Goal: Information Seeking & Learning: Learn about a topic

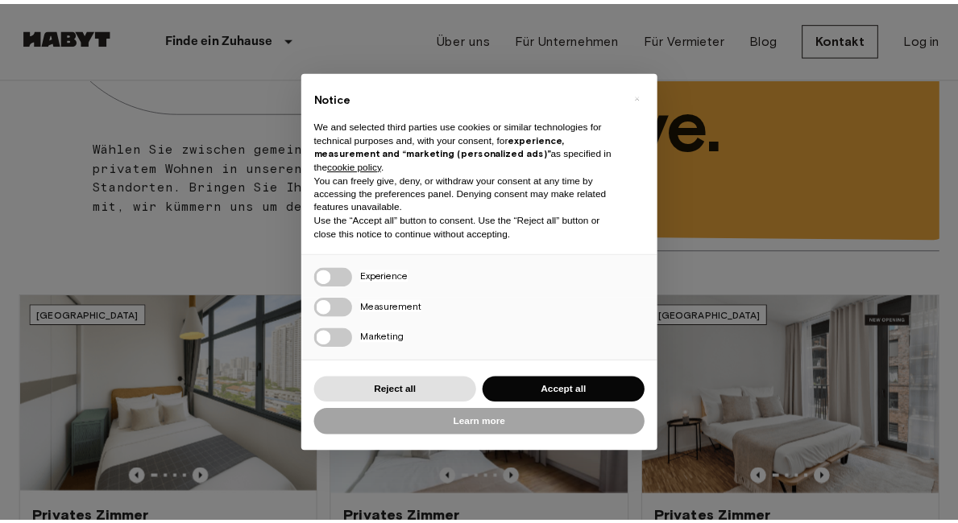
scroll to position [261, 0]
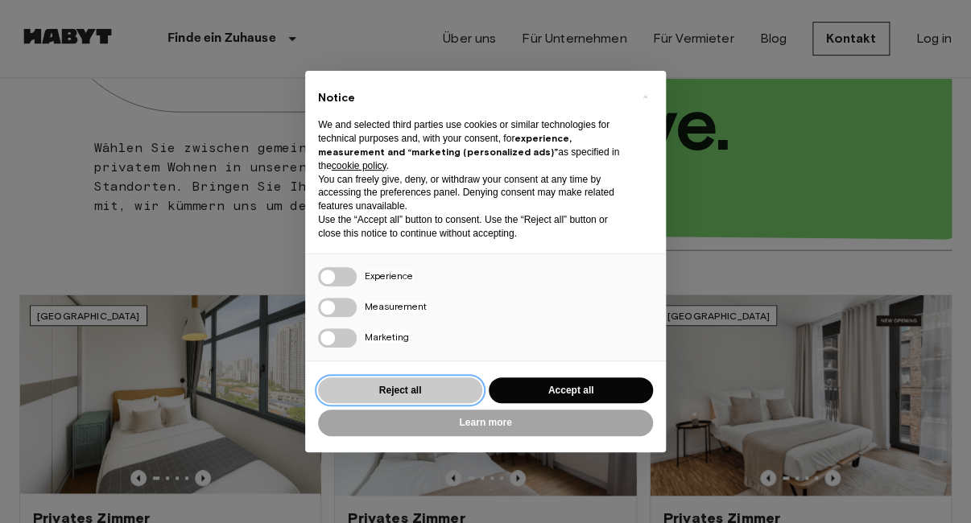
click at [397, 387] on button "Reject all" at bounding box center [400, 391] width 164 height 27
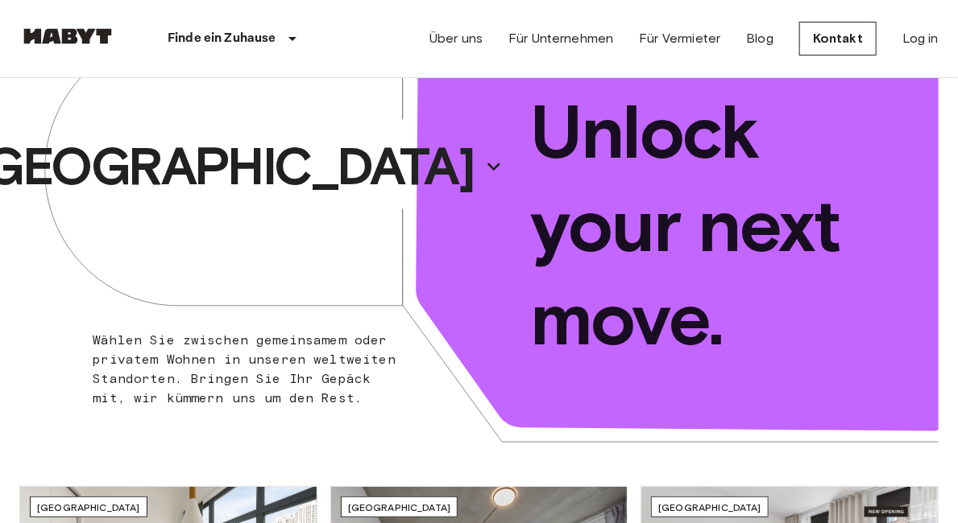
scroll to position [0, 0]
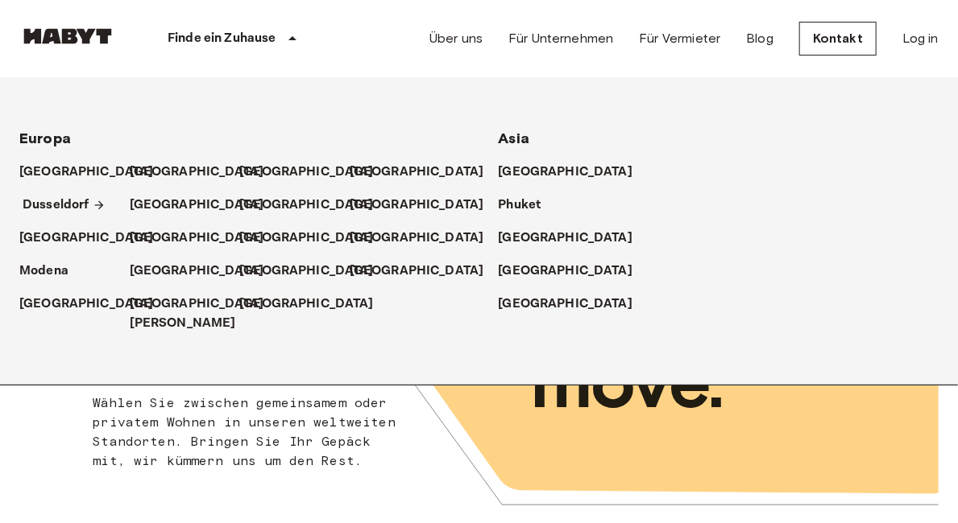
click at [73, 209] on p "Dusseldorf" at bounding box center [56, 205] width 67 height 19
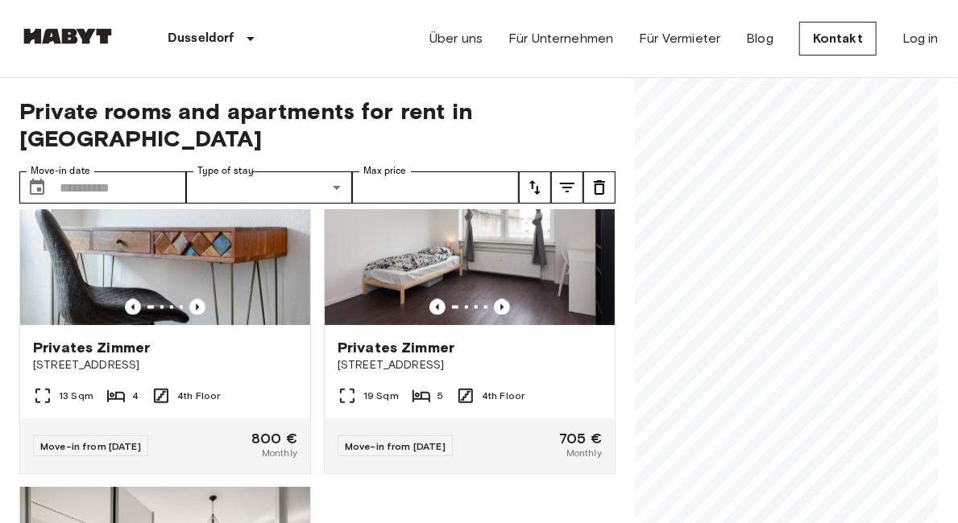
scroll to position [1068, 0]
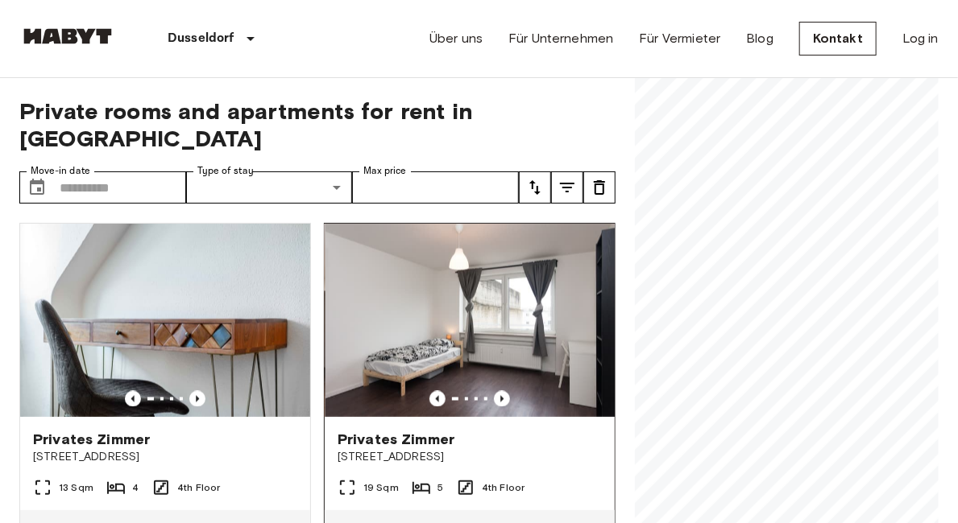
click at [461, 336] on img at bounding box center [470, 320] width 290 height 193
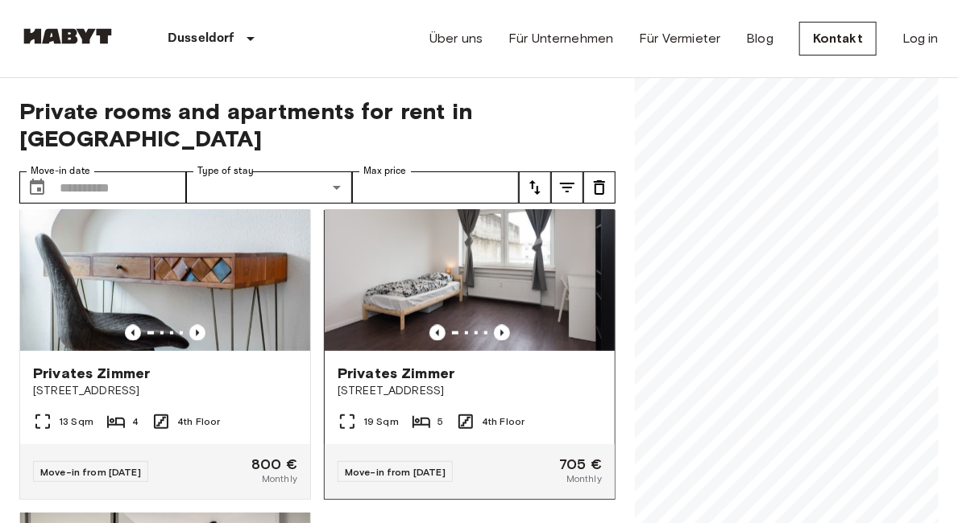
scroll to position [1160, 0]
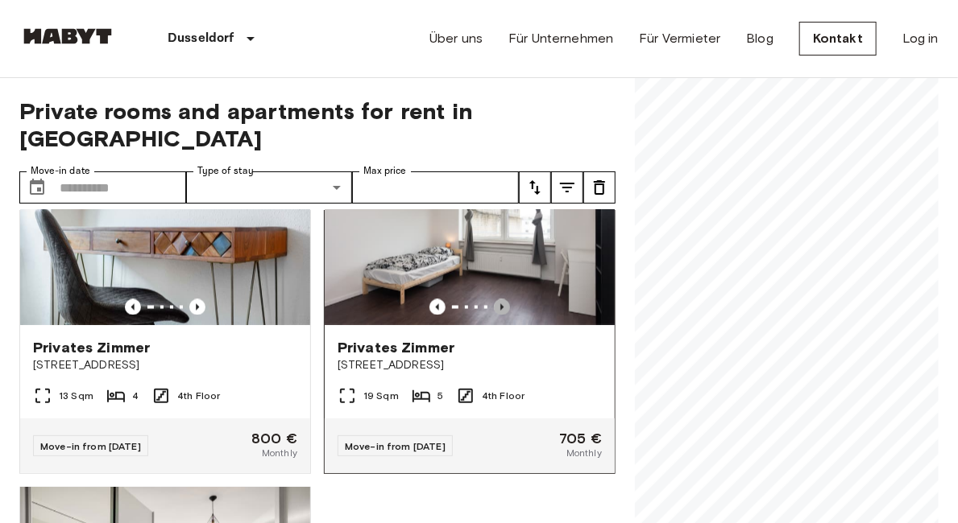
click at [494, 303] on icon "Previous image" at bounding box center [502, 308] width 16 height 16
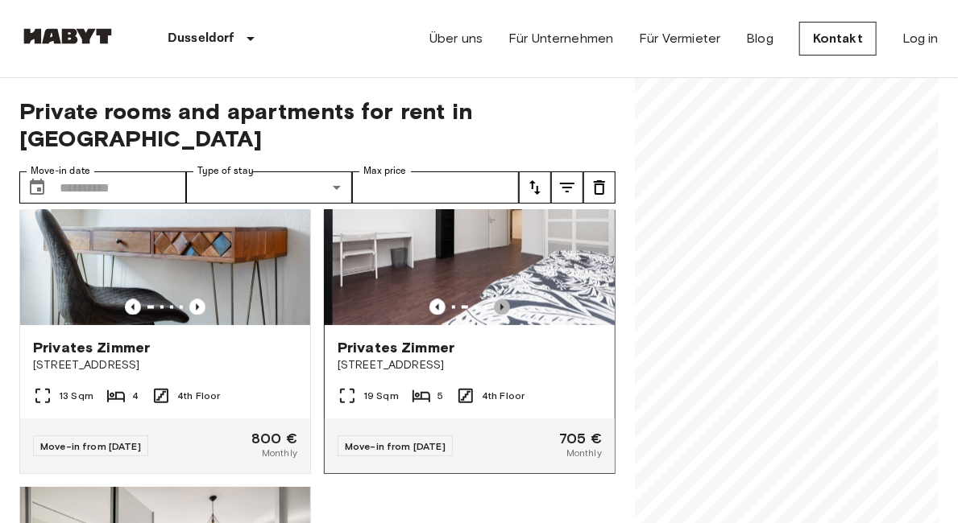
click at [494, 302] on icon "Previous image" at bounding box center [502, 308] width 16 height 16
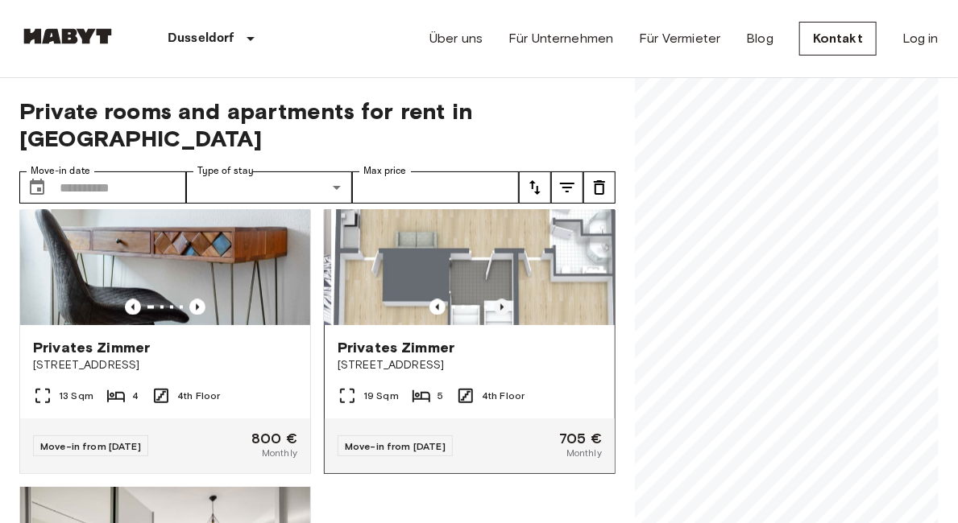
click at [494, 301] on icon "Previous image" at bounding box center [502, 308] width 16 height 16
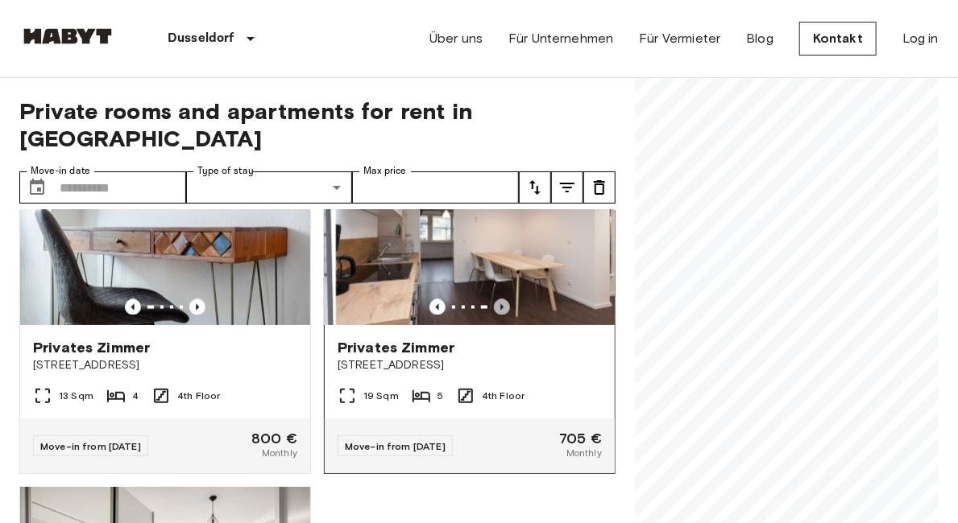
click at [494, 301] on icon "Previous image" at bounding box center [502, 308] width 16 height 16
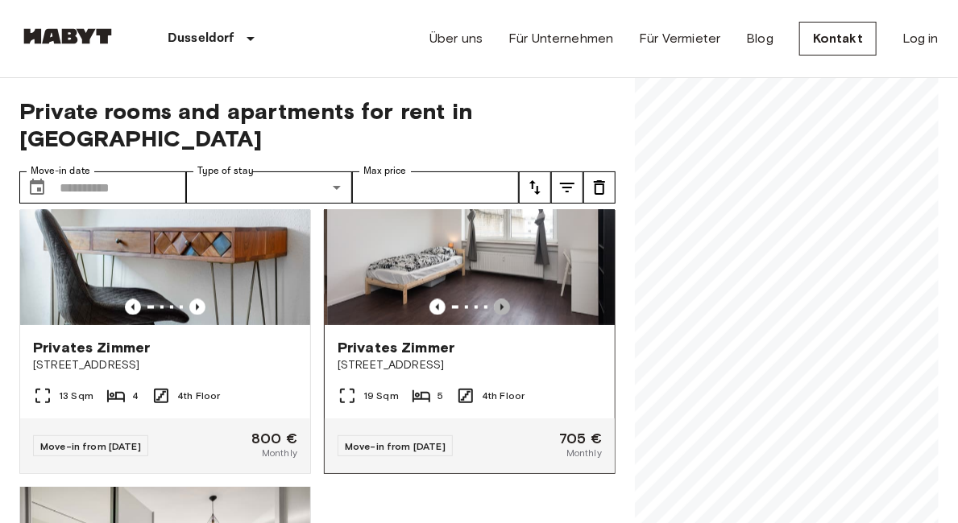
click at [494, 301] on icon "Previous image" at bounding box center [502, 308] width 16 height 16
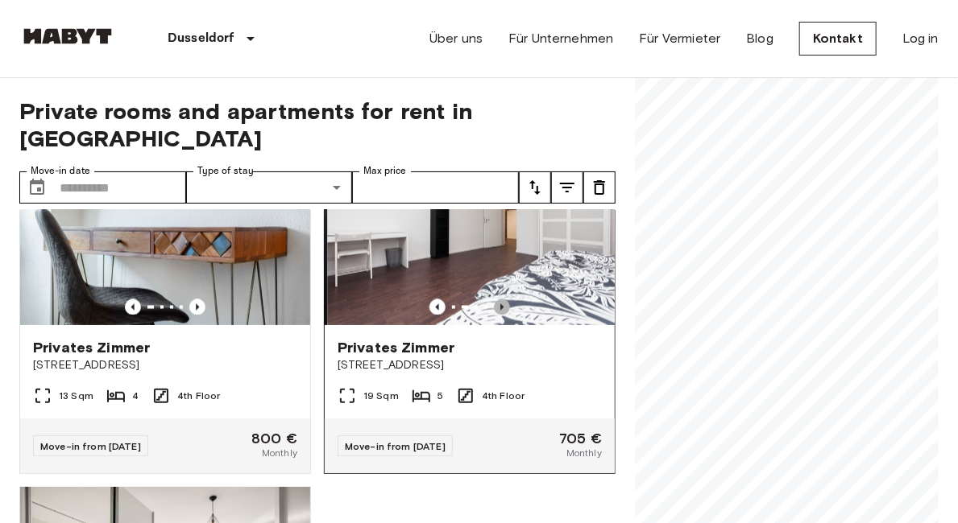
click at [494, 301] on icon "Previous image" at bounding box center [502, 308] width 16 height 16
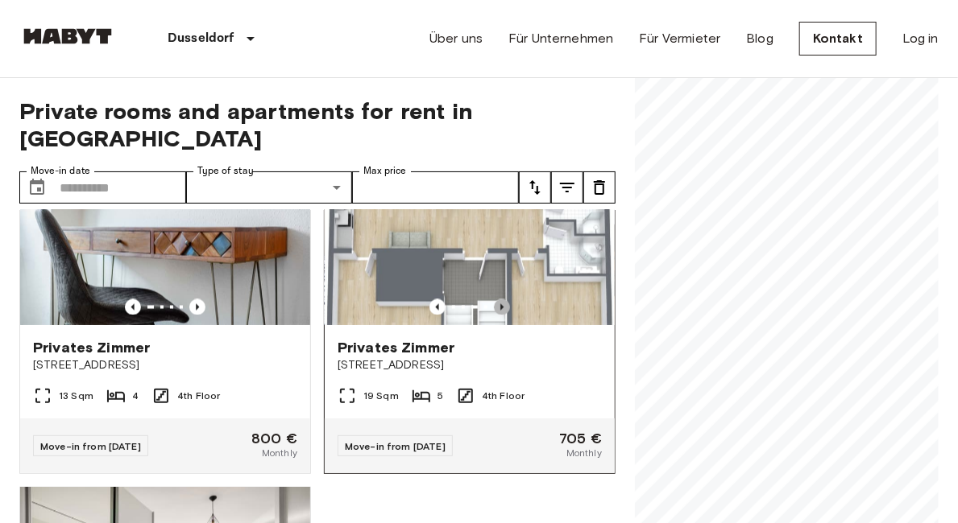
click at [494, 301] on icon "Previous image" at bounding box center [502, 308] width 16 height 16
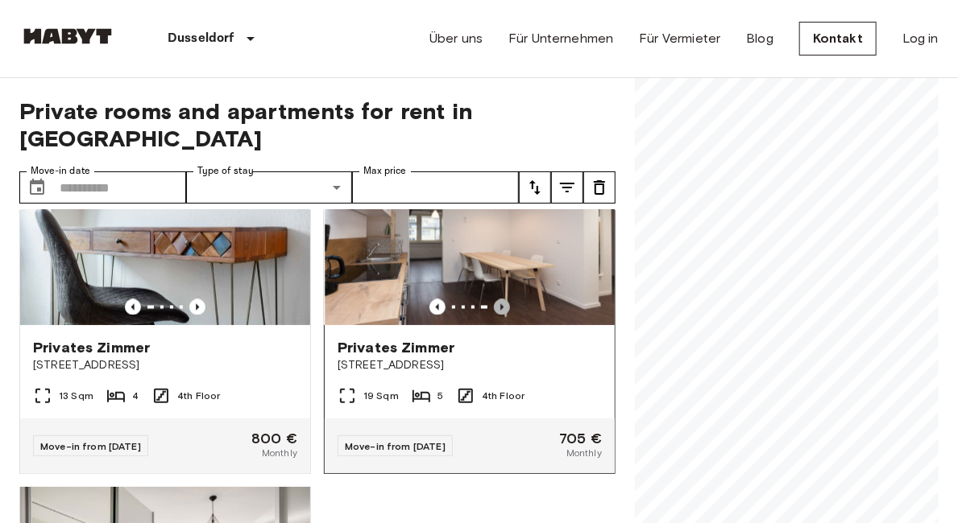
click at [494, 301] on icon "Previous image" at bounding box center [502, 308] width 16 height 16
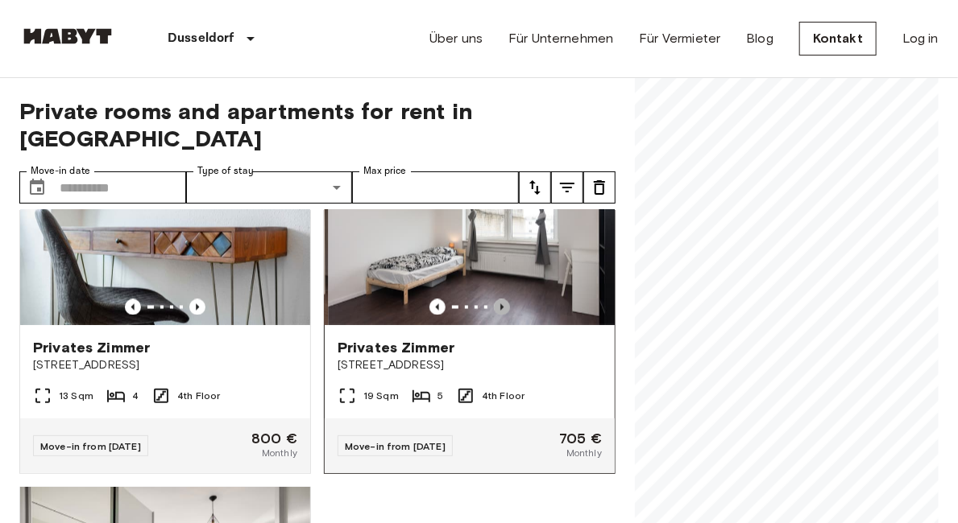
click at [494, 301] on icon "Previous image" at bounding box center [502, 308] width 16 height 16
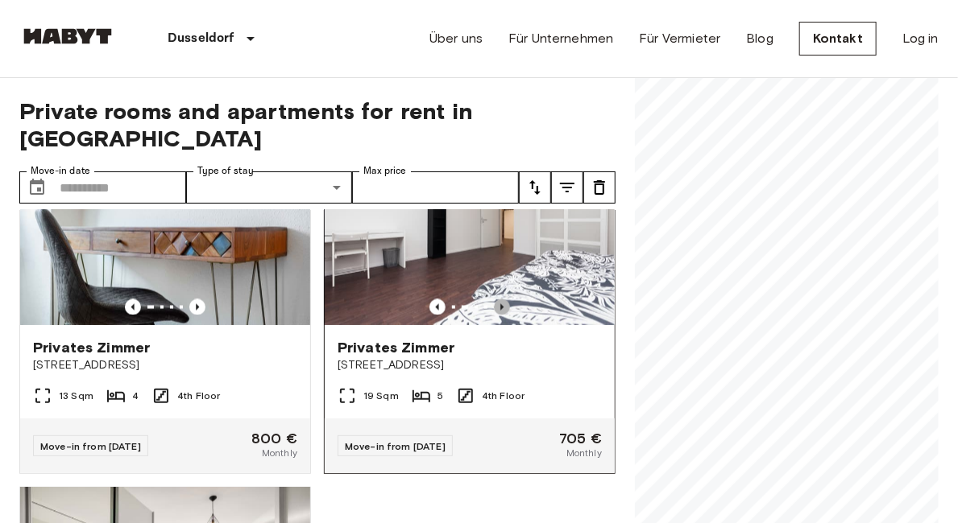
click at [494, 301] on icon "Previous image" at bounding box center [502, 308] width 16 height 16
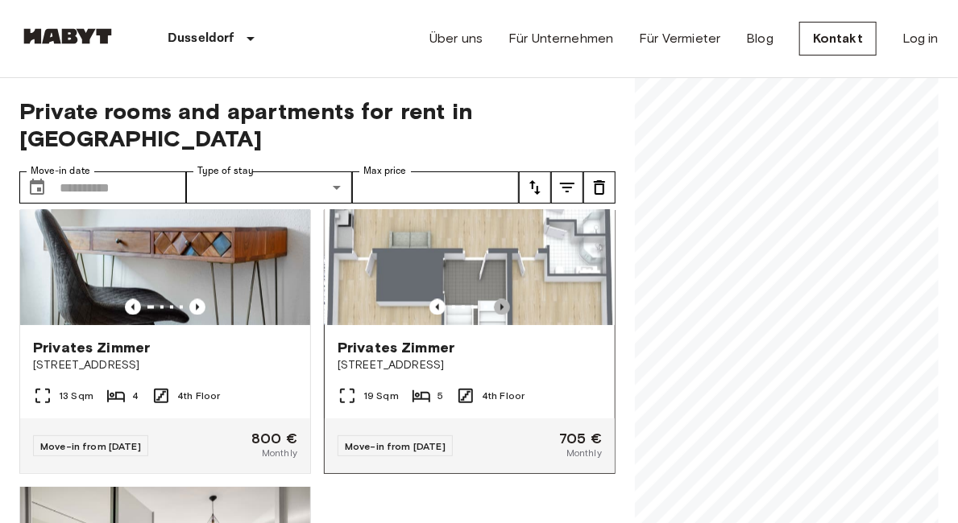
click at [494, 301] on icon "Previous image" at bounding box center [502, 308] width 16 height 16
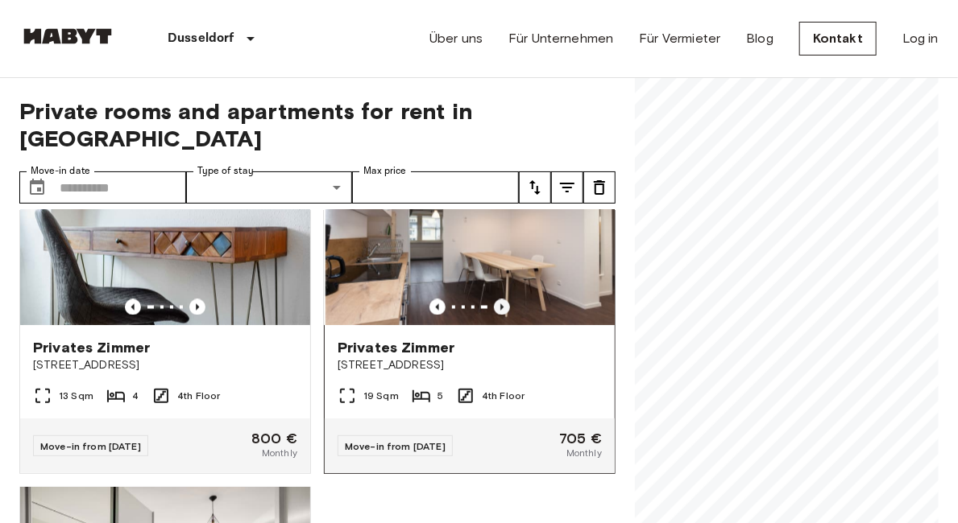
click at [494, 301] on icon "Previous image" at bounding box center [502, 308] width 16 height 16
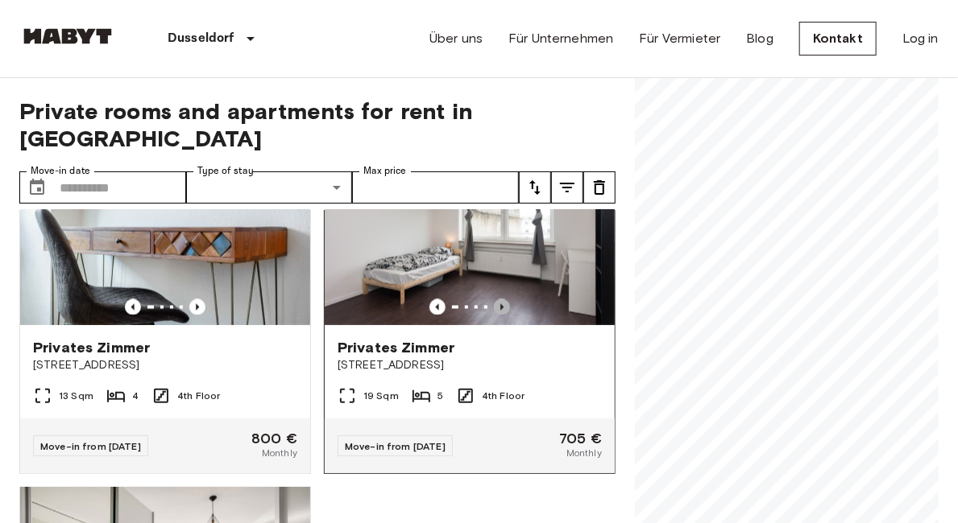
click at [494, 301] on icon "Previous image" at bounding box center [502, 308] width 16 height 16
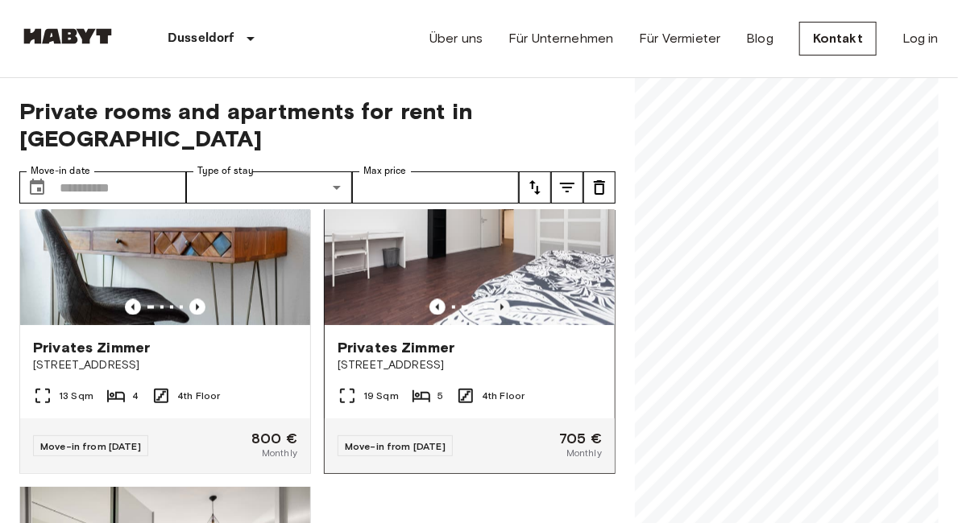
click at [494, 301] on icon "Previous image" at bounding box center [502, 308] width 16 height 16
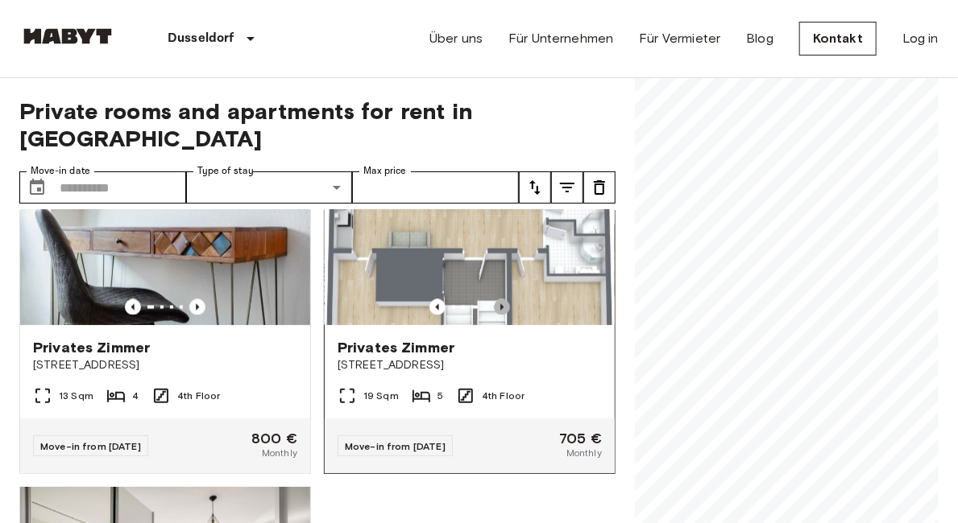
click at [494, 300] on icon "Previous image" at bounding box center [502, 308] width 16 height 16
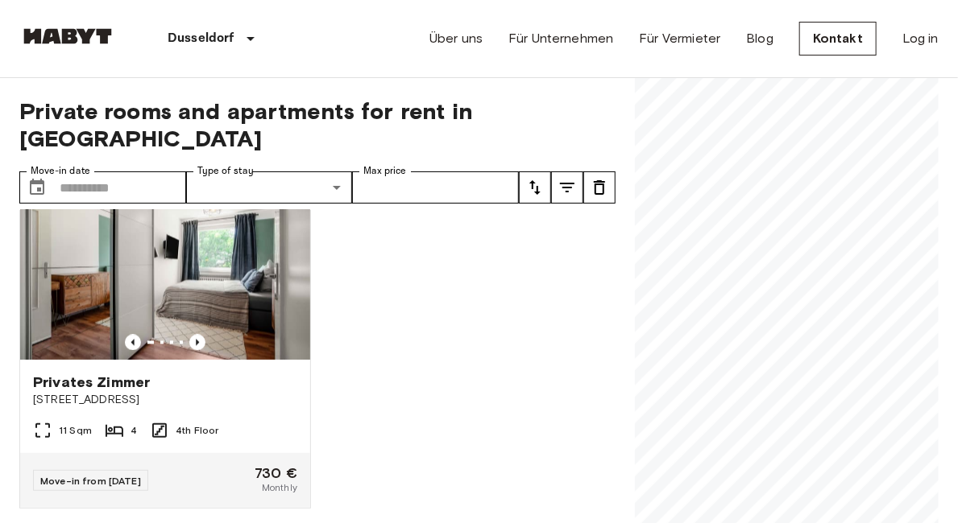
scroll to position [1435, 0]
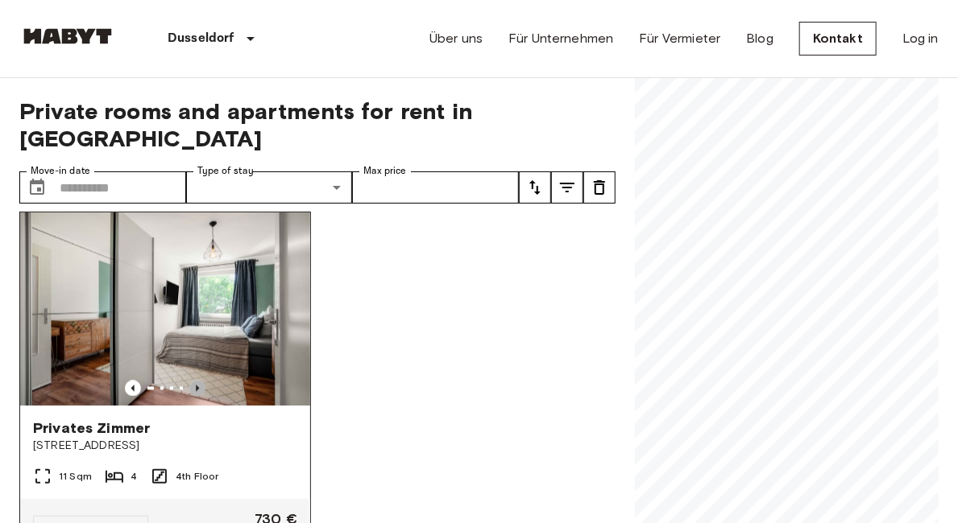
click at [192, 391] on icon "Previous image" at bounding box center [197, 388] width 16 height 16
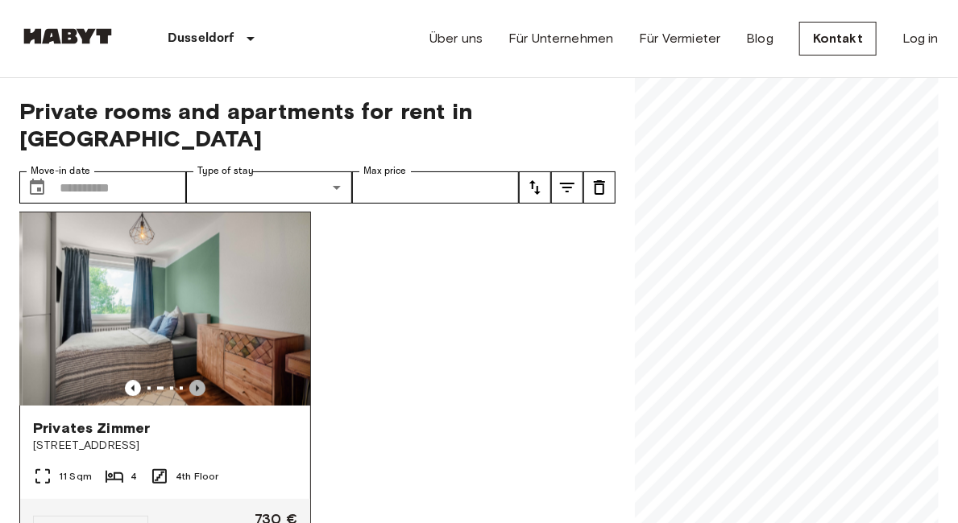
click at [191, 390] on icon "Previous image" at bounding box center [197, 388] width 16 height 16
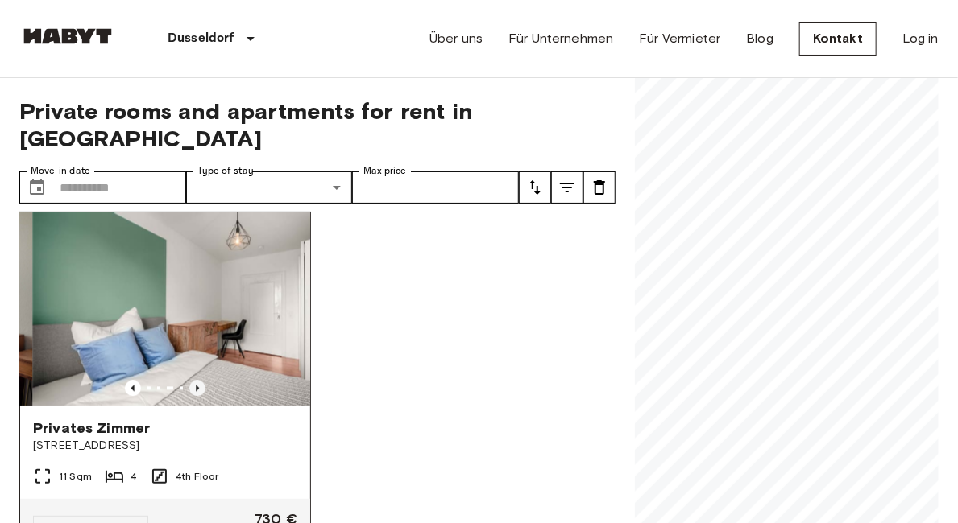
click at [191, 390] on icon "Previous image" at bounding box center [197, 388] width 16 height 16
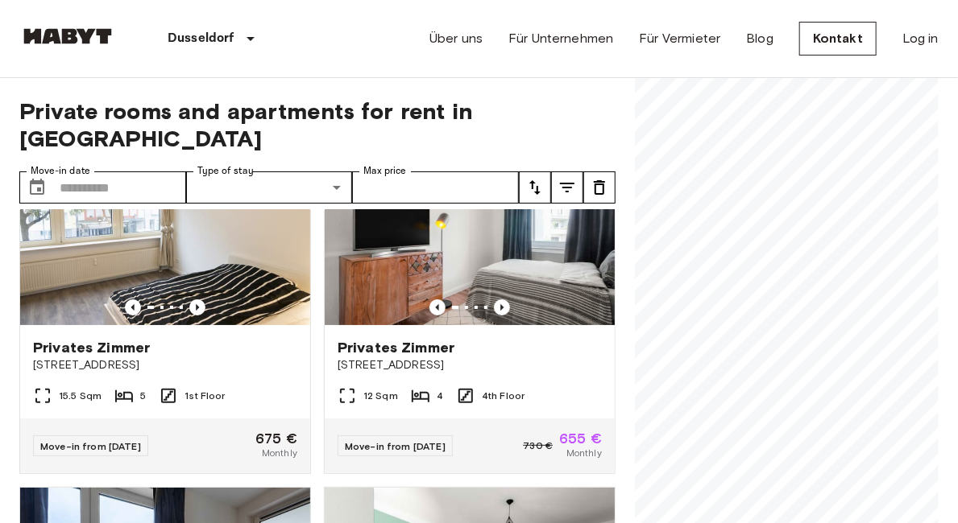
scroll to position [184, 0]
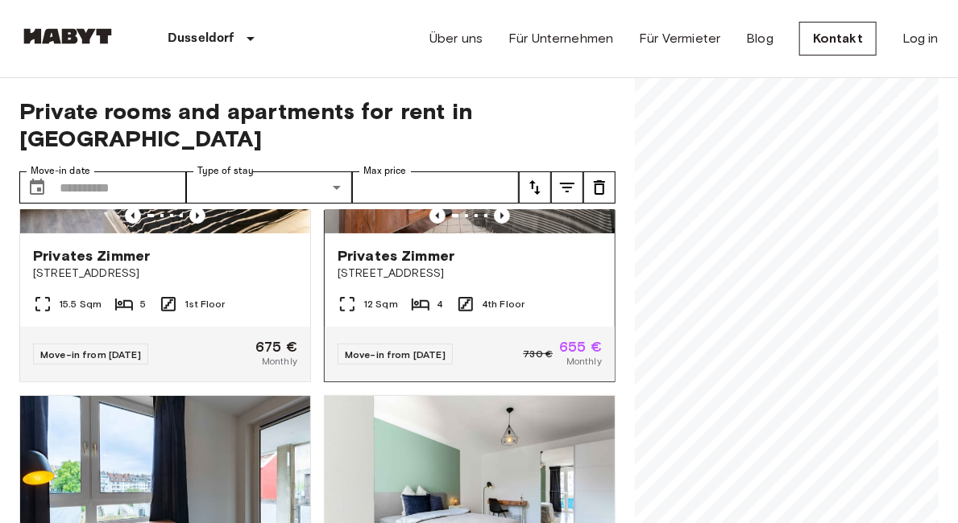
click at [416, 246] on span "Privates Zimmer" at bounding box center [395, 255] width 117 height 19
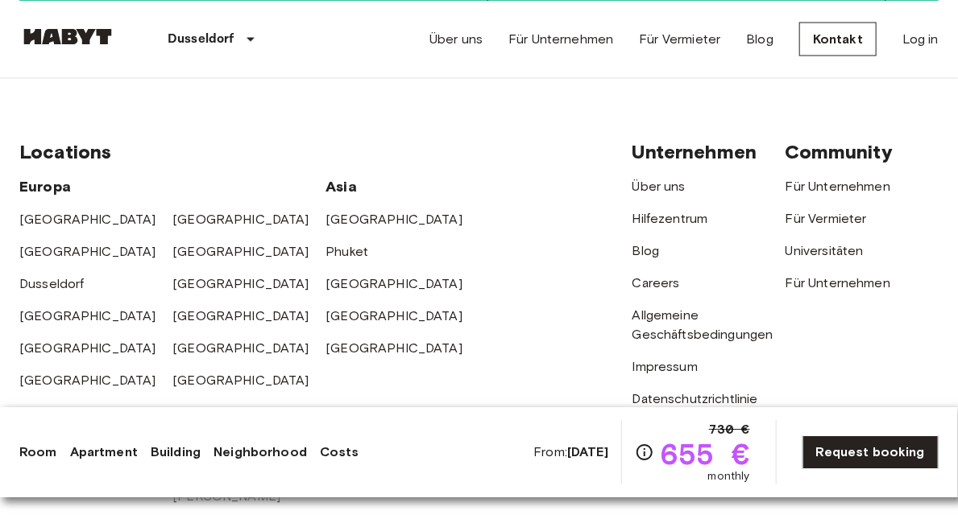
scroll to position [3489, 0]
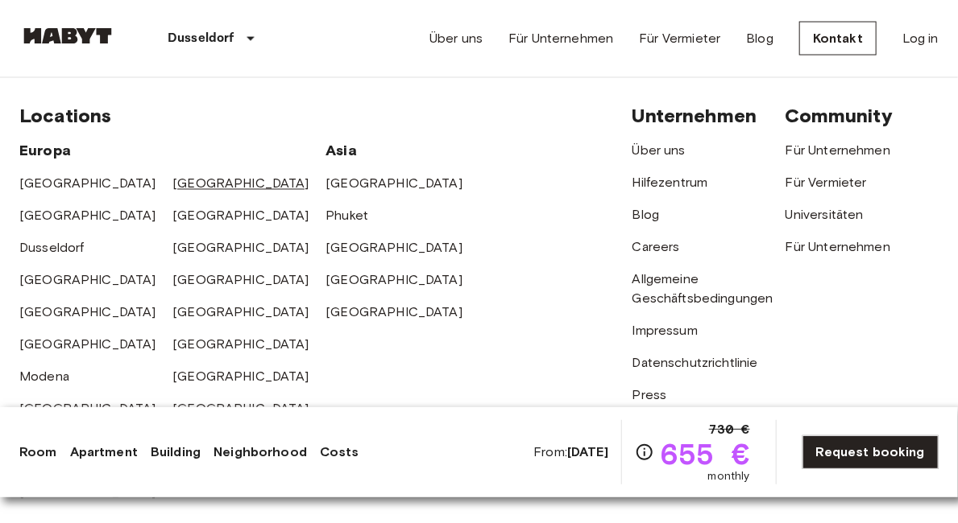
click at [192, 176] on link "[GEOGRAPHIC_DATA]" at bounding box center [240, 183] width 137 height 15
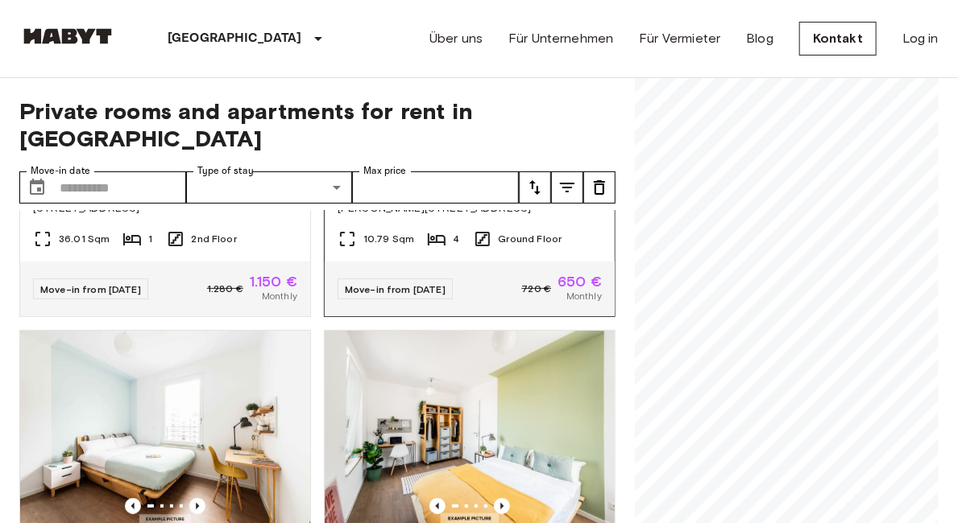
scroll to position [5049, 0]
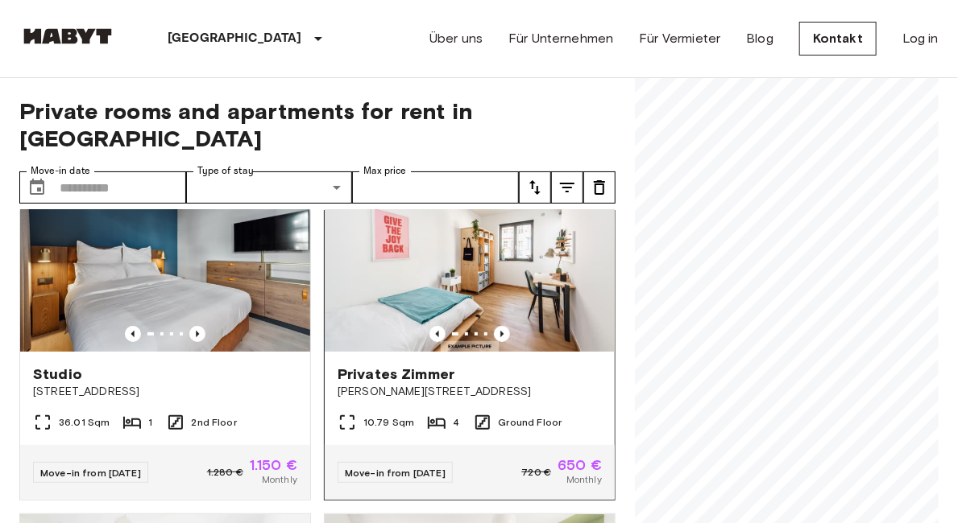
click at [453, 346] on img at bounding box center [470, 255] width 290 height 193
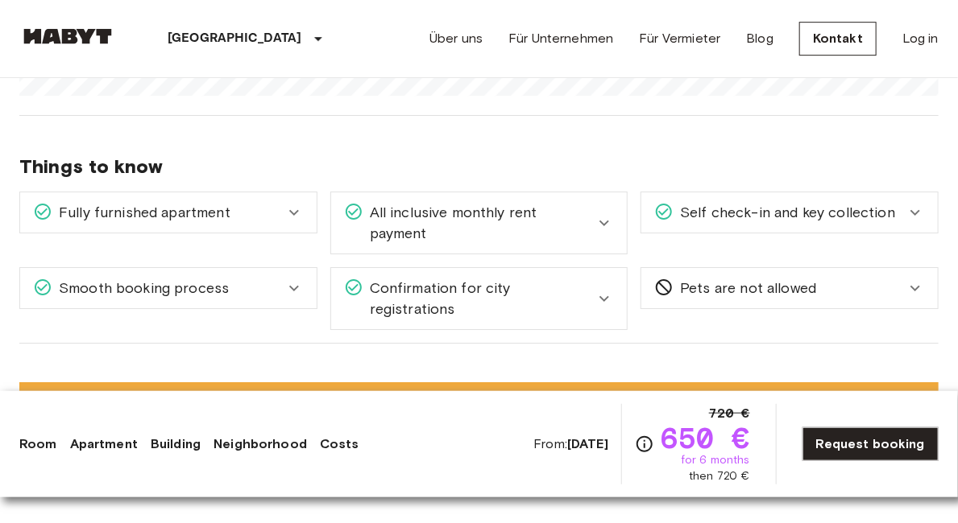
scroll to position [2005, 0]
